Goal: Task Accomplishment & Management: Complete application form

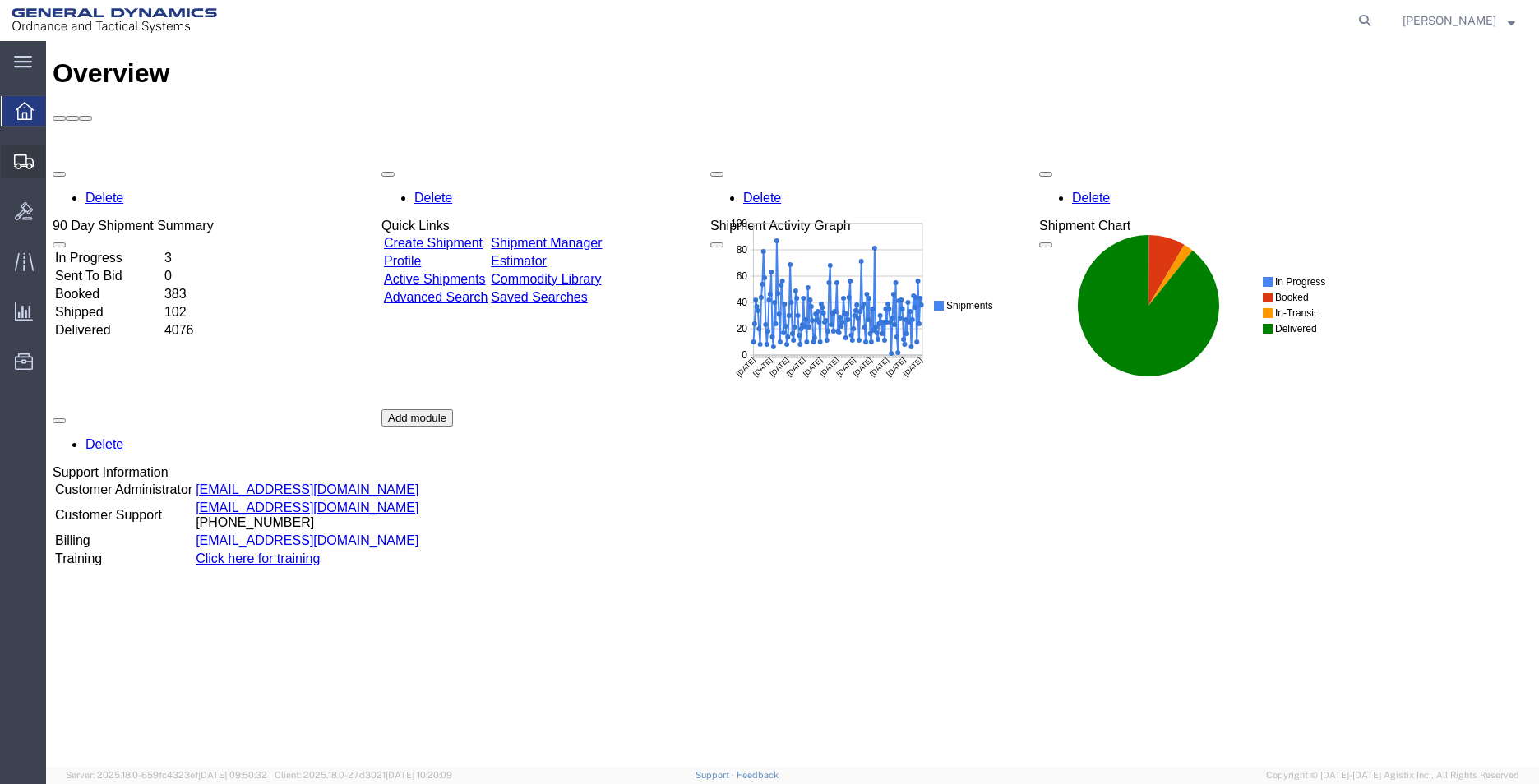
click at [0, 0] on span "Create Shipment" at bounding box center [0, 0] width 0 height 0
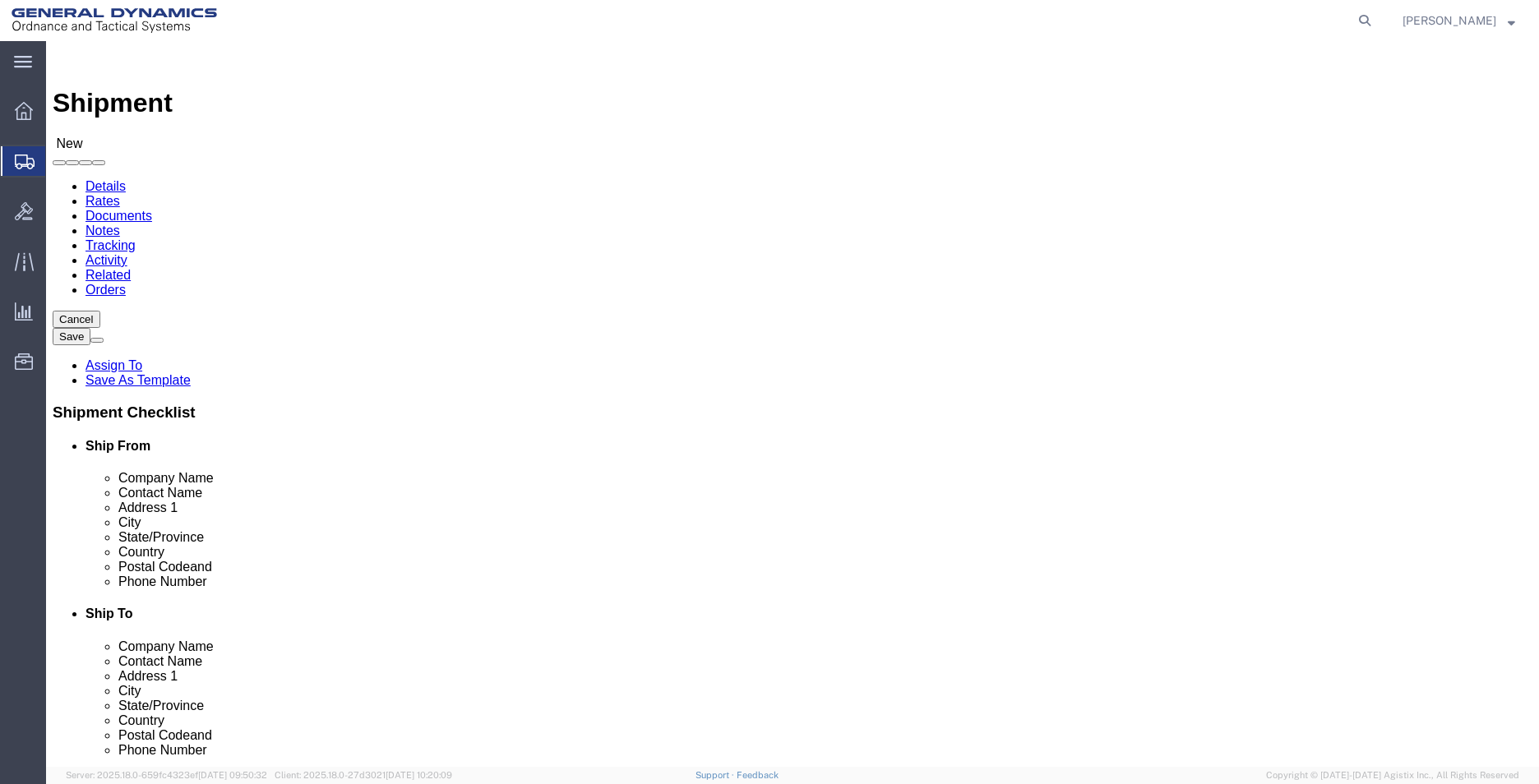
select select
select select "318"
select select "AL"
select select "MYPROFILE"
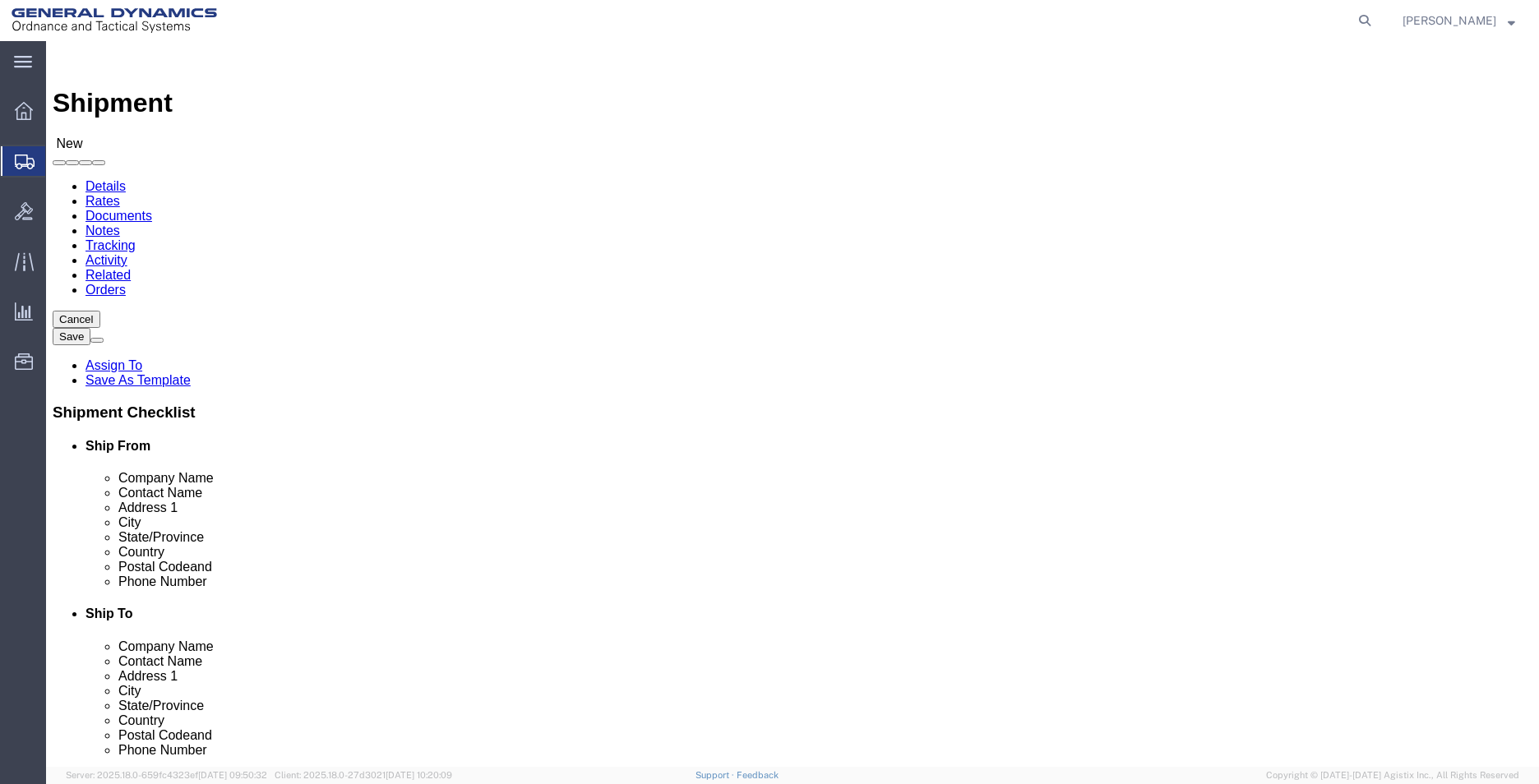
select select "AL"
click input "text"
type input "CHROMALLOY [GEOGRAPHIC_DATA]"
select select "CA"
type input "CHROMALLOY [GEOGRAPHIC_DATA]"
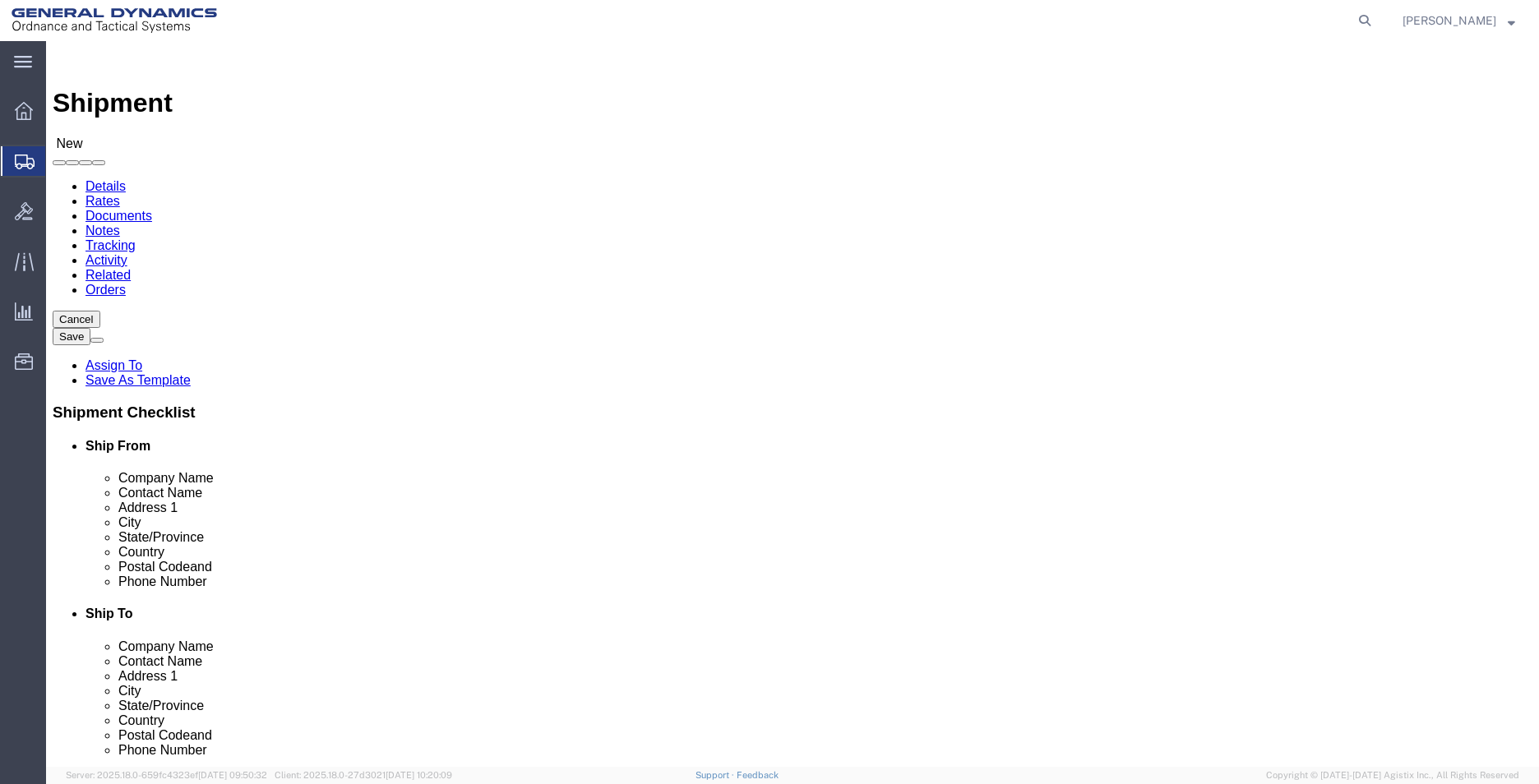
drag, startPoint x: 989, startPoint y: 335, endPoint x: 867, endPoint y: 350, distance: 122.9
click input "text"
type input "ATTN: RECEIVING"
click input "text"
type input "[EMAIL_ADDRESS][PERSON_NAME][DOMAIN_NAME]"
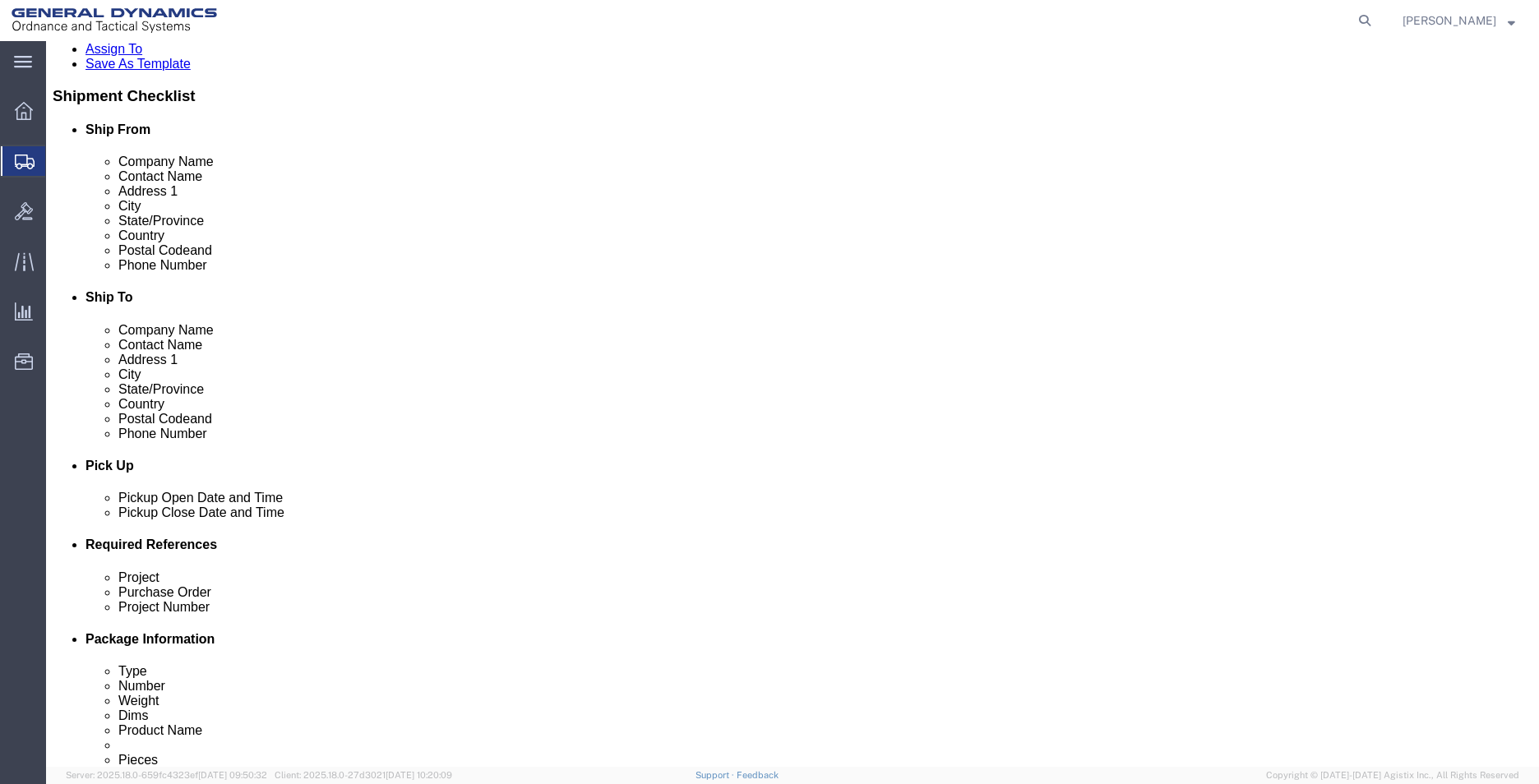
scroll to position [411, 0]
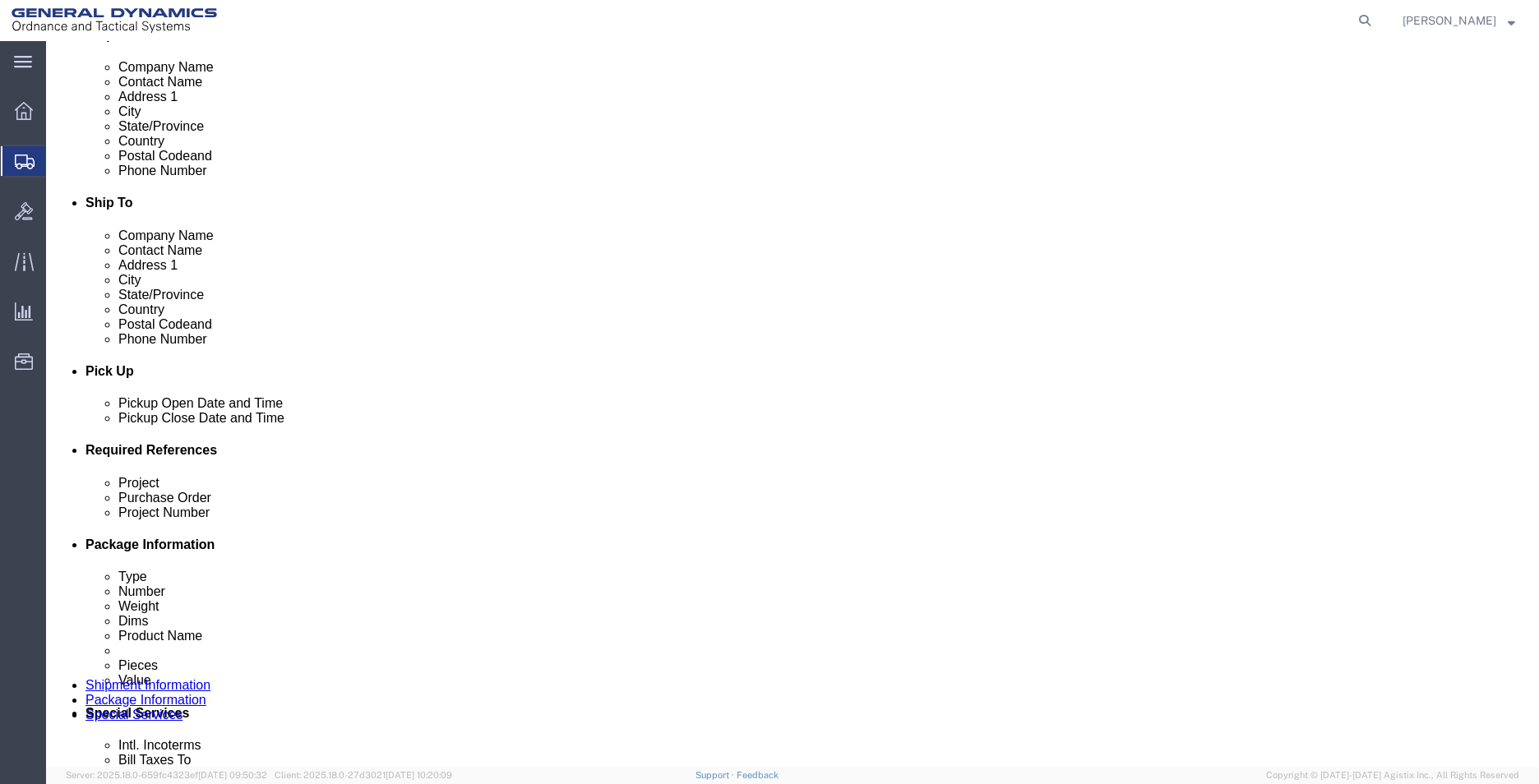
click input "text"
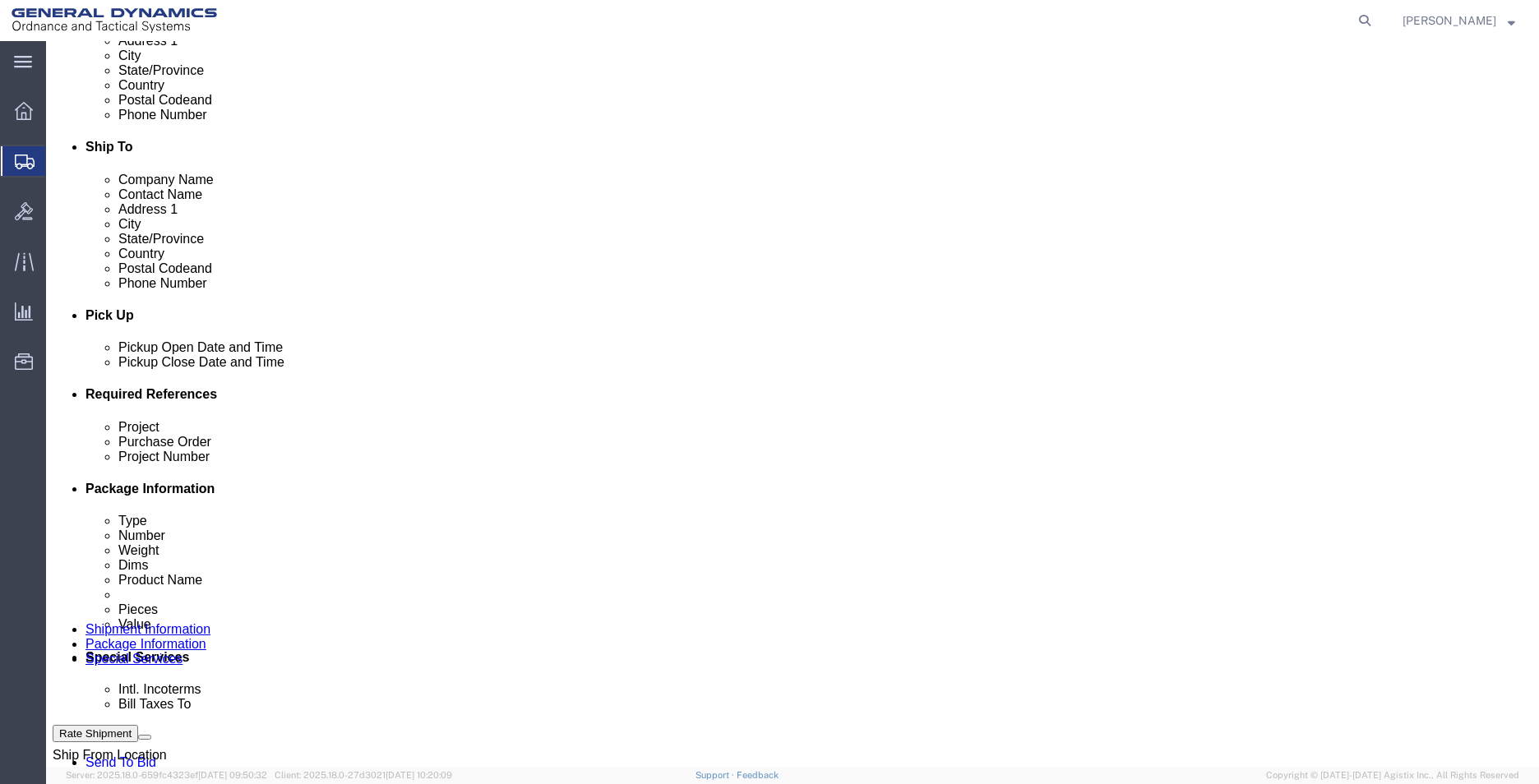
scroll to position [575, 0]
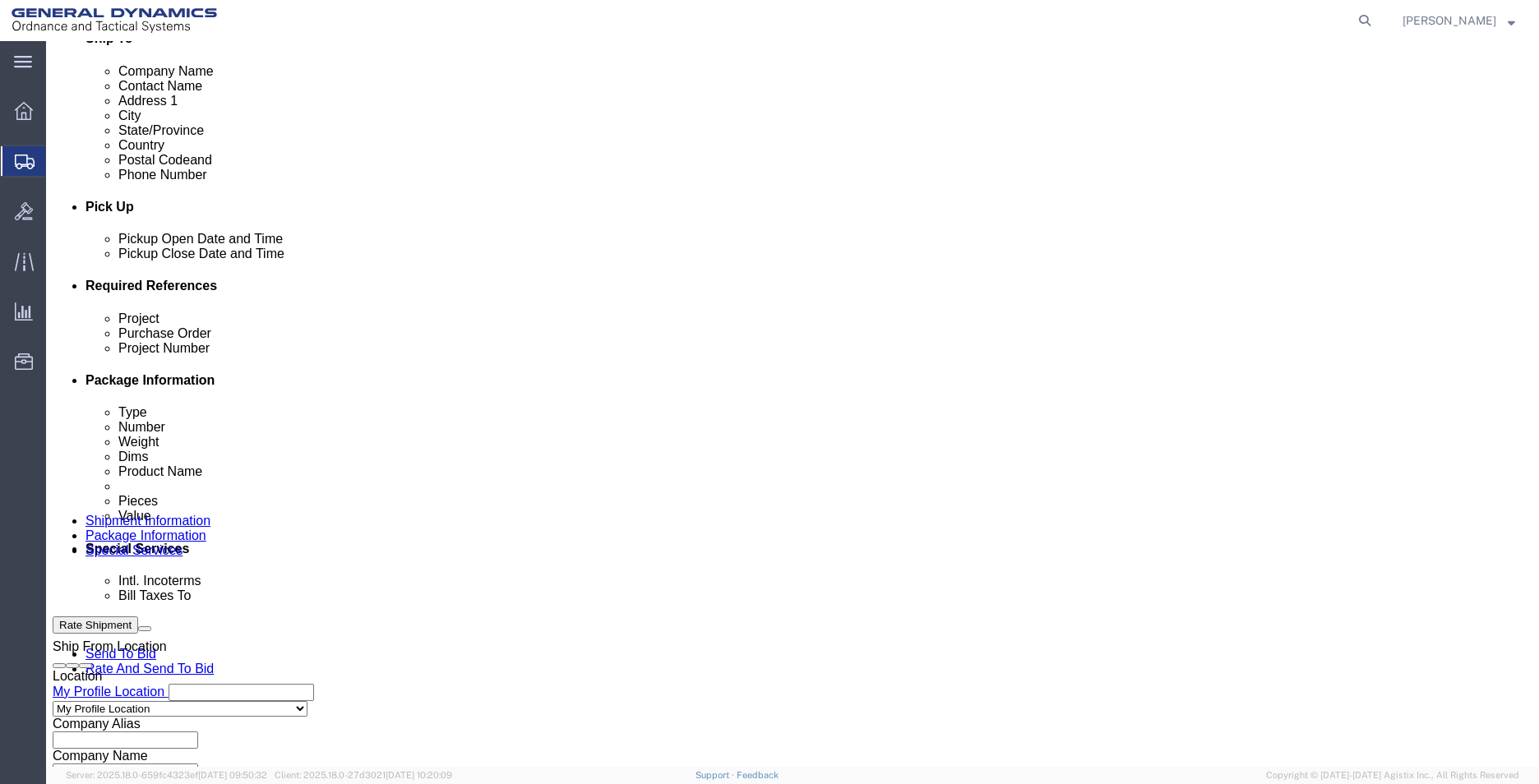
click select "Select Air Less than Truckload Multi-Leg Ocean Freight Rail Small Parcel Truckl…"
select select "SMAL"
click select "Select Air Less than Truckload Multi-Leg Ocean Freight Rail Small Parcel Truckl…"
click input "text"
